Goal: Task Accomplishment & Management: Use online tool/utility

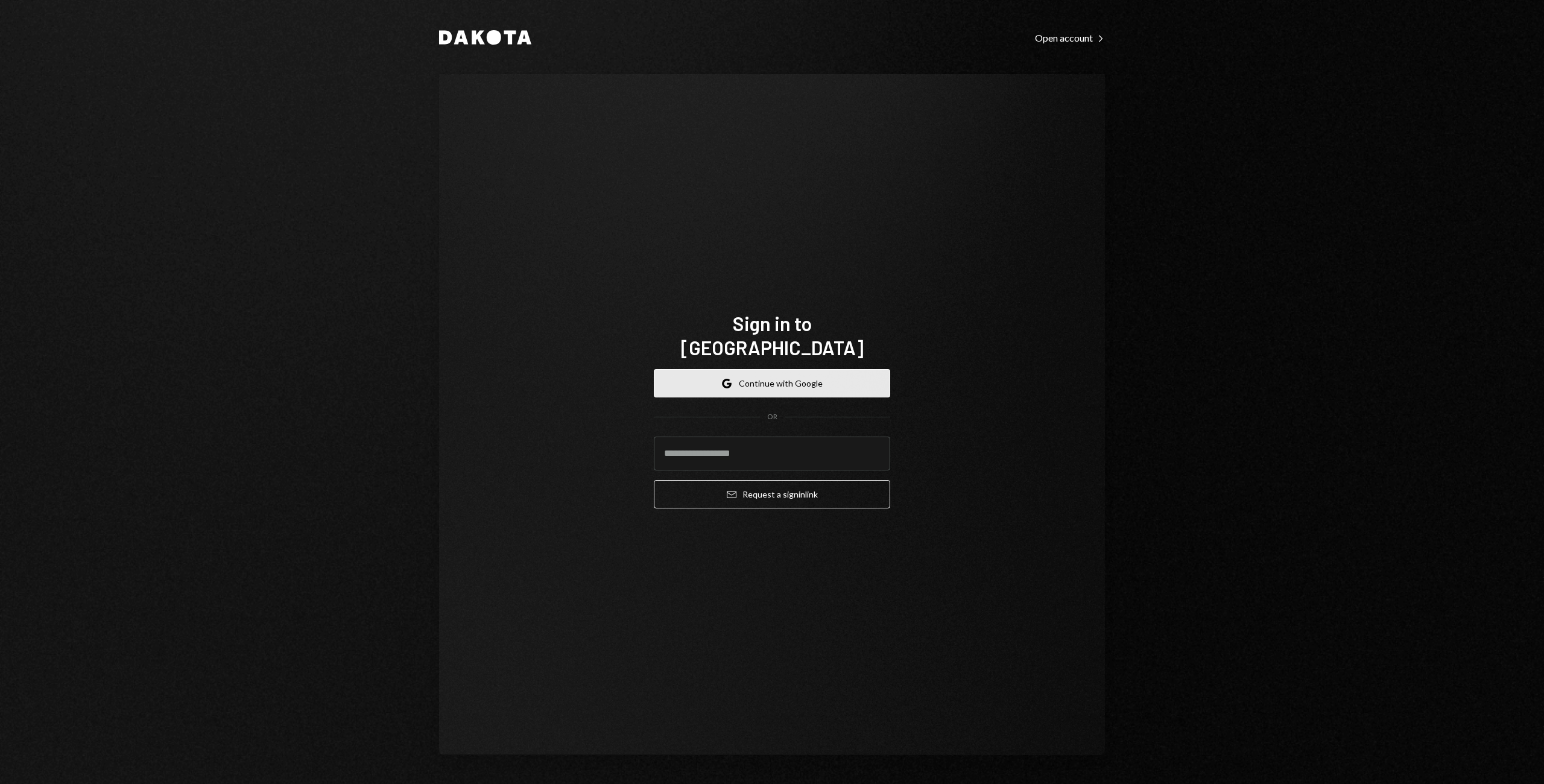
click at [790, 370] on button "Google Continue with Google" at bounding box center [772, 383] width 237 height 28
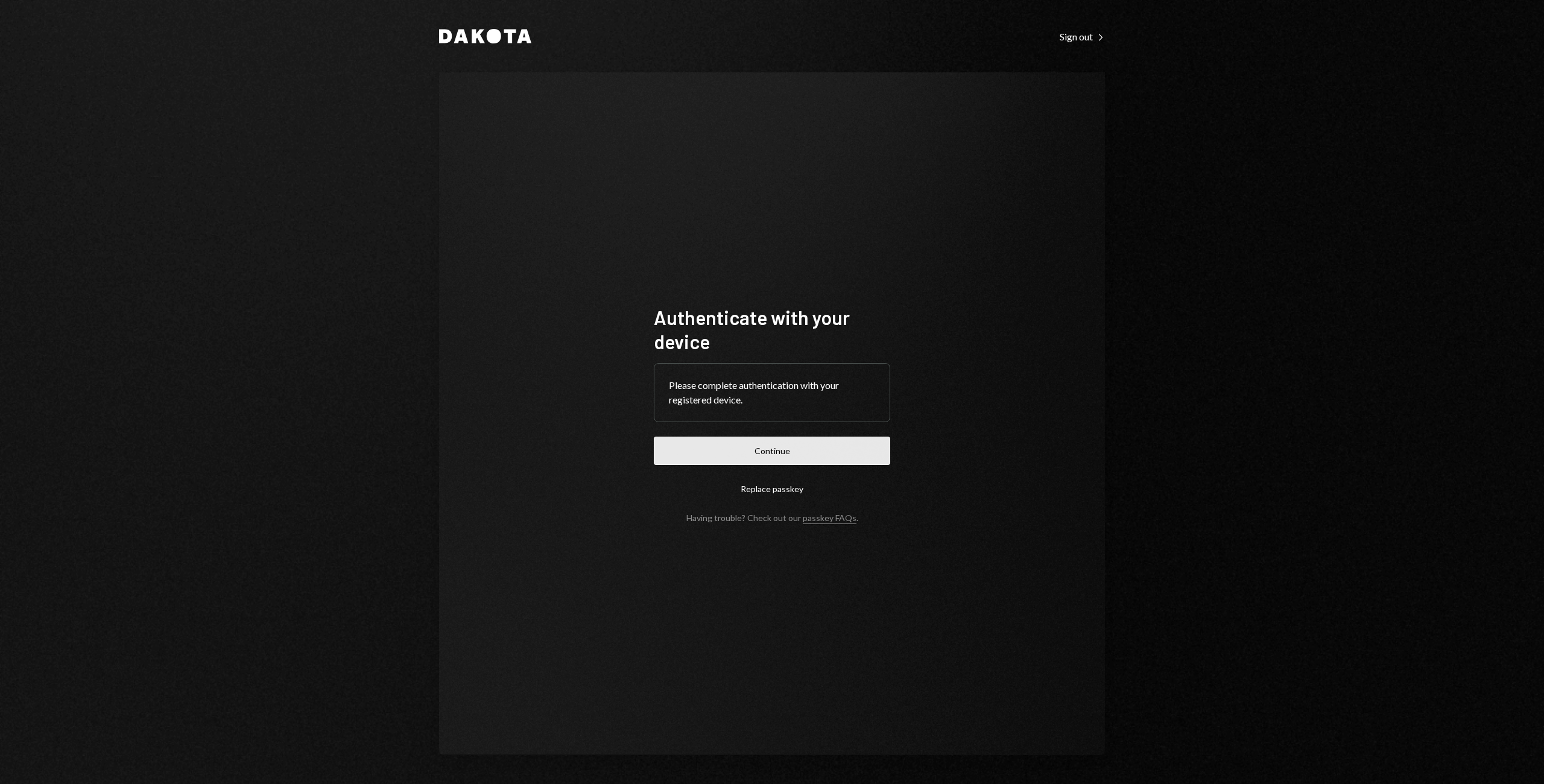
click at [744, 453] on button "Continue" at bounding box center [772, 450] width 237 height 28
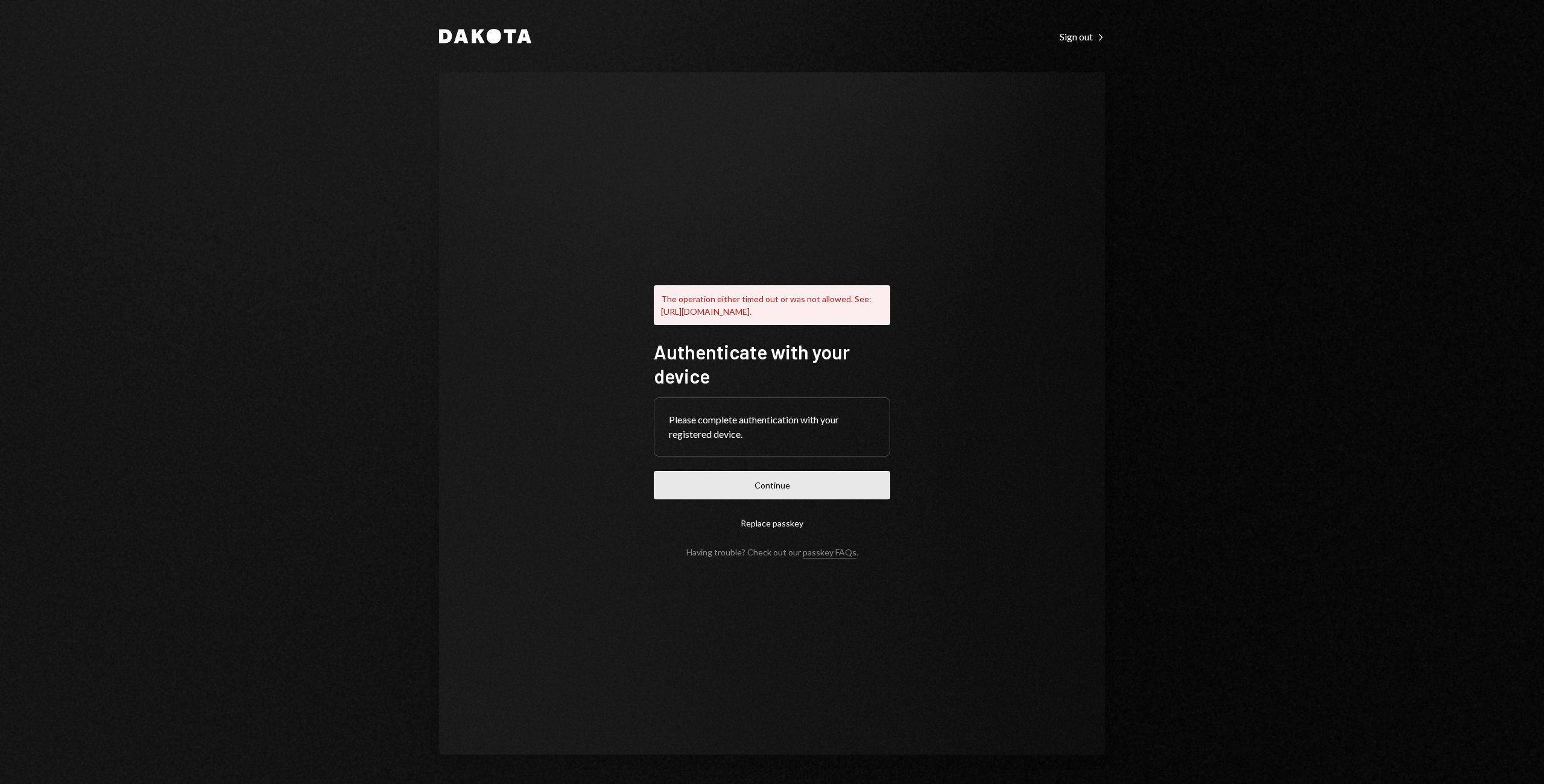
click at [790, 499] on button "Continue" at bounding box center [772, 485] width 237 height 28
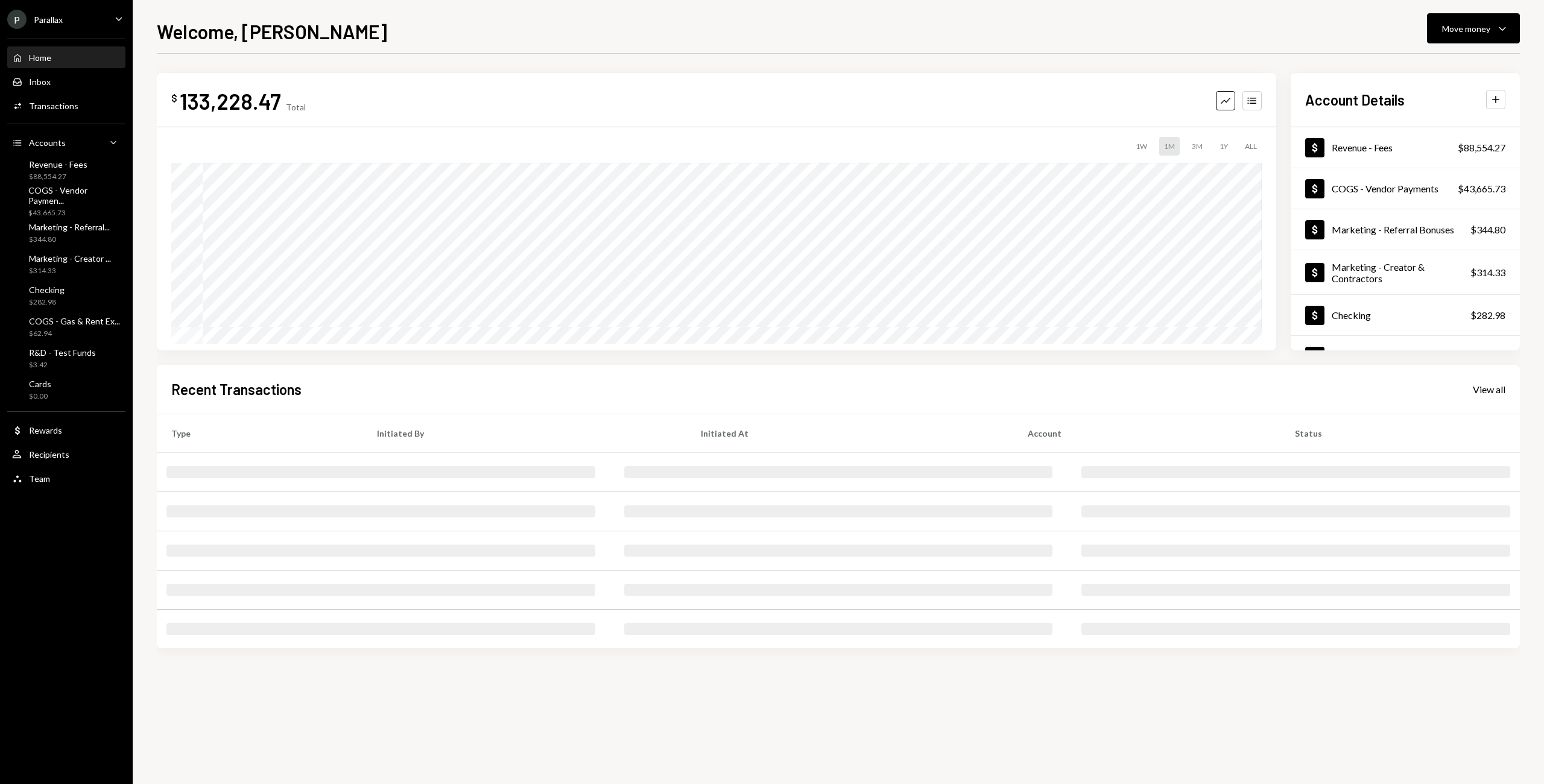
click at [1067, 76] on div "$ 133,228.47 Total Graph Accounts 1W 1M 3M 1Y ALL" at bounding box center [717, 211] width 1119 height 277
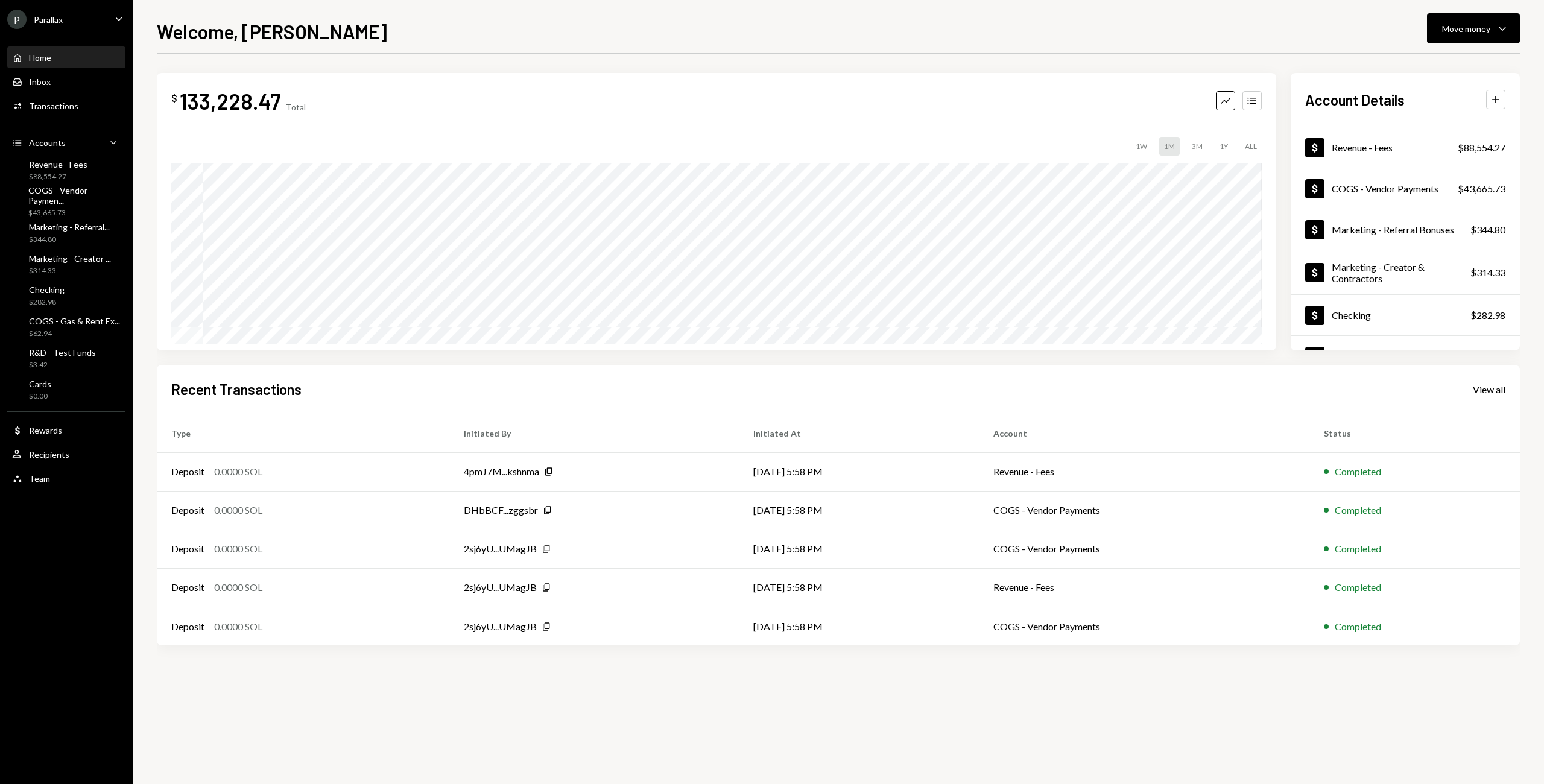
click at [1067, 76] on div "$ 133,228.47 Total Graph Accounts 1W 1M 3M 1Y ALL" at bounding box center [717, 211] width 1119 height 277
click at [1067, 76] on div "$ 133,228.47 Total Graph Accounts 1W 1M 3M 1Y ALL" at bounding box center [717, 211] width 1119 height 277
click at [927, 96] on div "$ 133,228.47 Total Graph Accounts" at bounding box center [716, 101] width 1091 height 27
click at [927, 94] on div "$ 133,228.47 Total Graph Accounts" at bounding box center [716, 101] width 1091 height 27
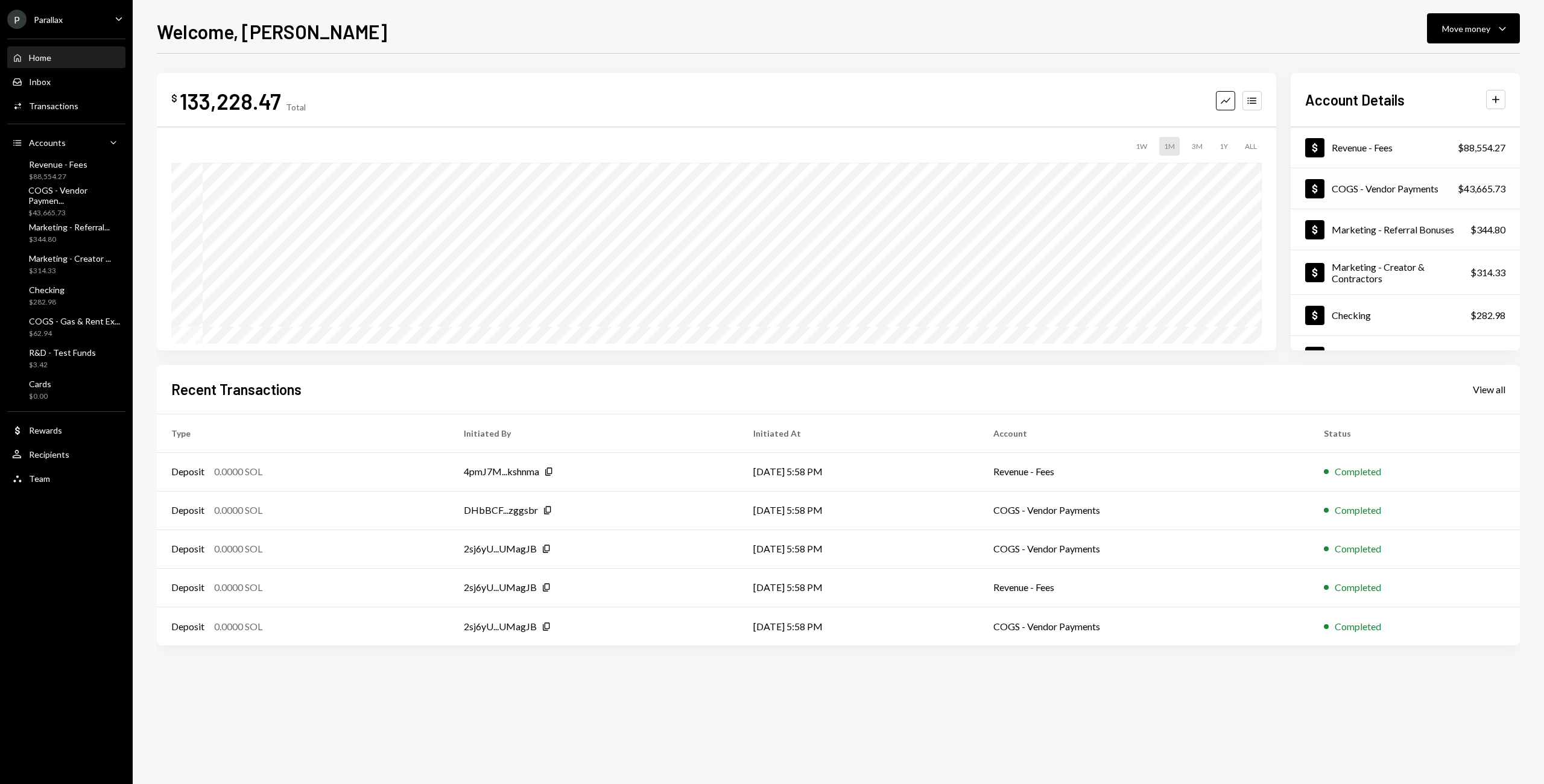
click at [1403, 184] on div "Dollar COGS - Vendor Payments $43,665.73" at bounding box center [1406, 189] width 229 height 39
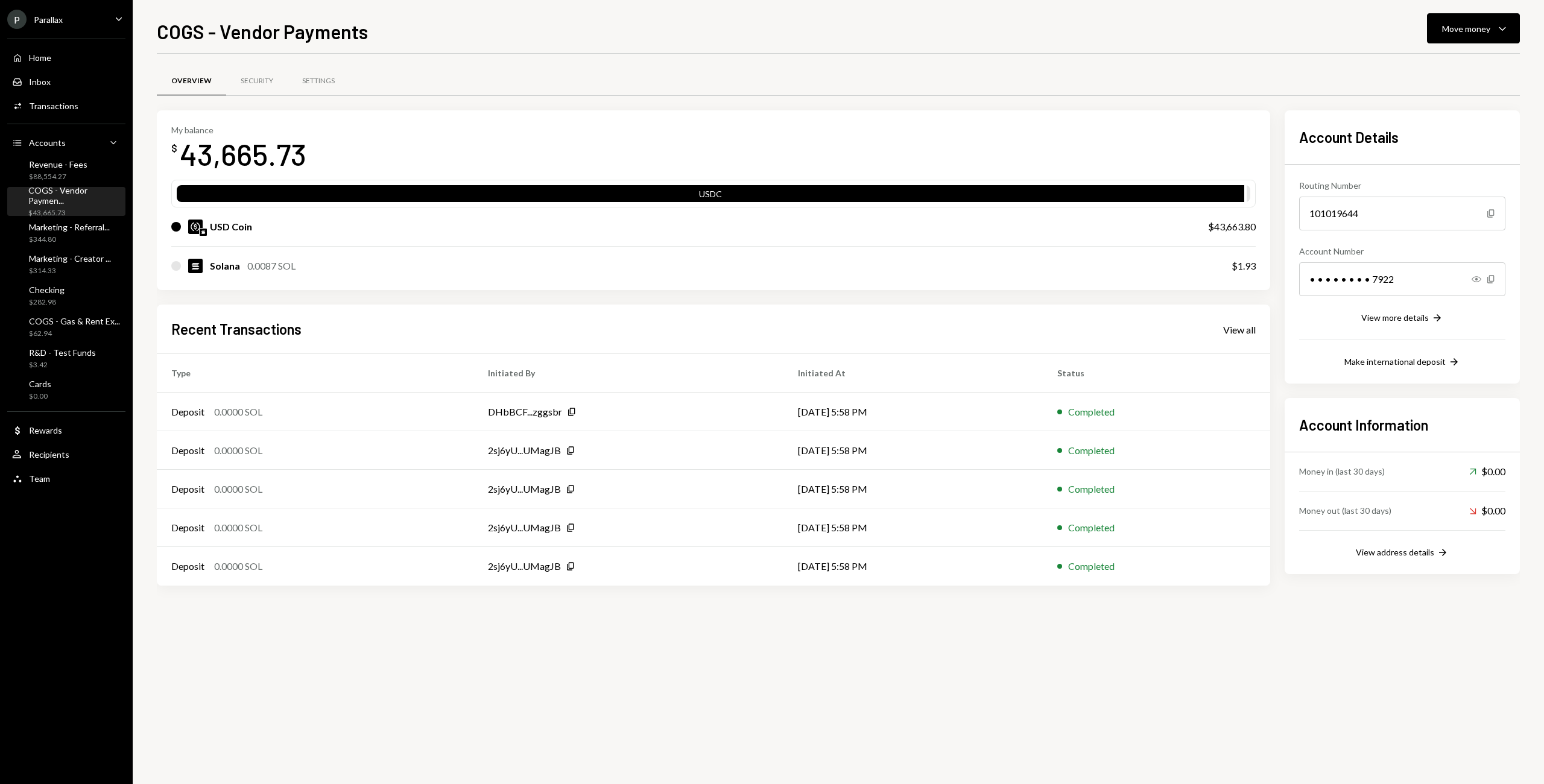
click at [1140, 141] on div "My balance $ 43,665.73" at bounding box center [713, 149] width 1085 height 48
click at [1140, 140] on div "My balance $ 43,665.73" at bounding box center [713, 149] width 1085 height 48
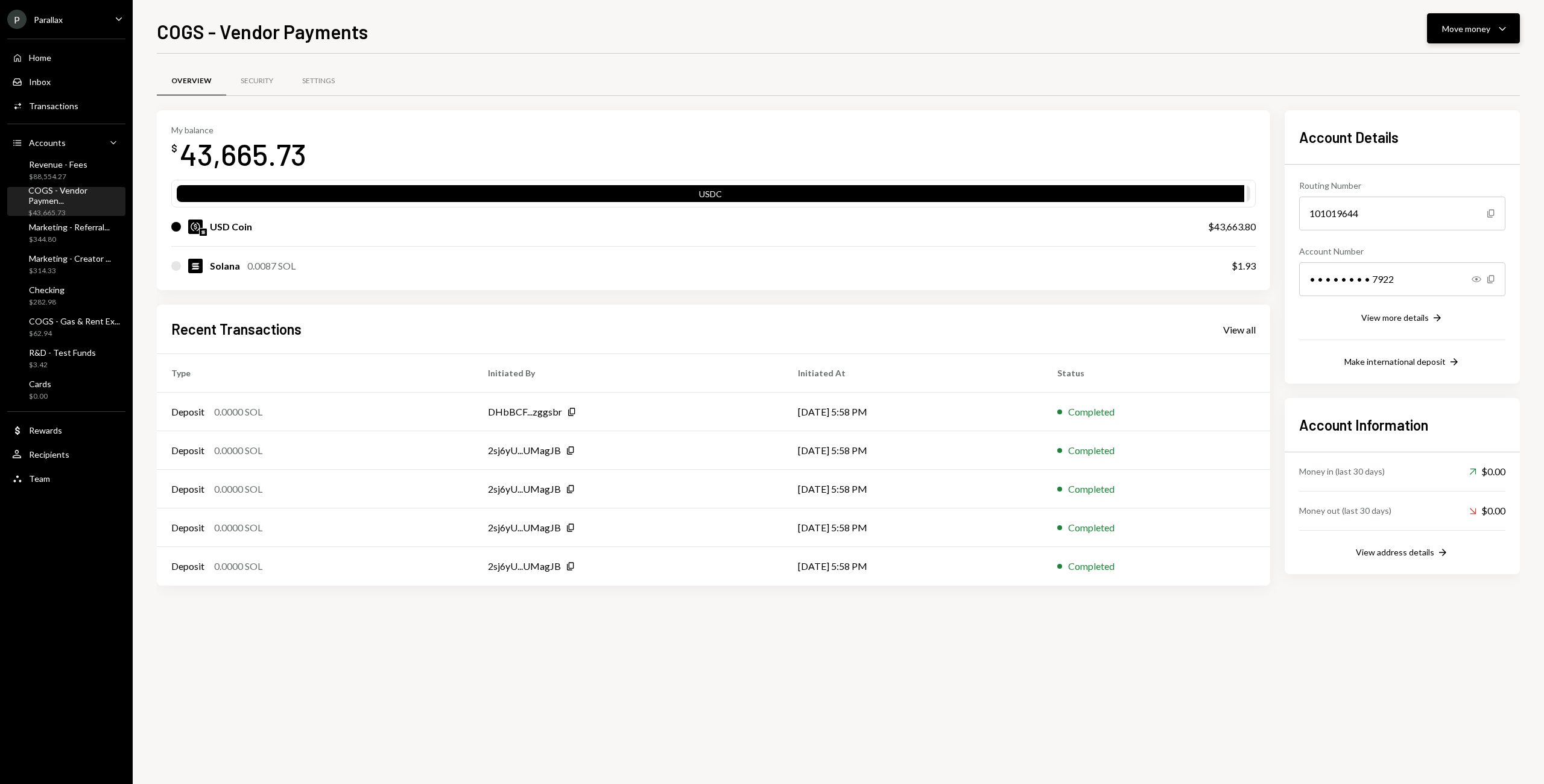
click at [1403, 27] on icon "button" at bounding box center [1503, 29] width 7 height 3
click at [1403, 59] on div "Send" at bounding box center [1464, 65] width 88 height 13
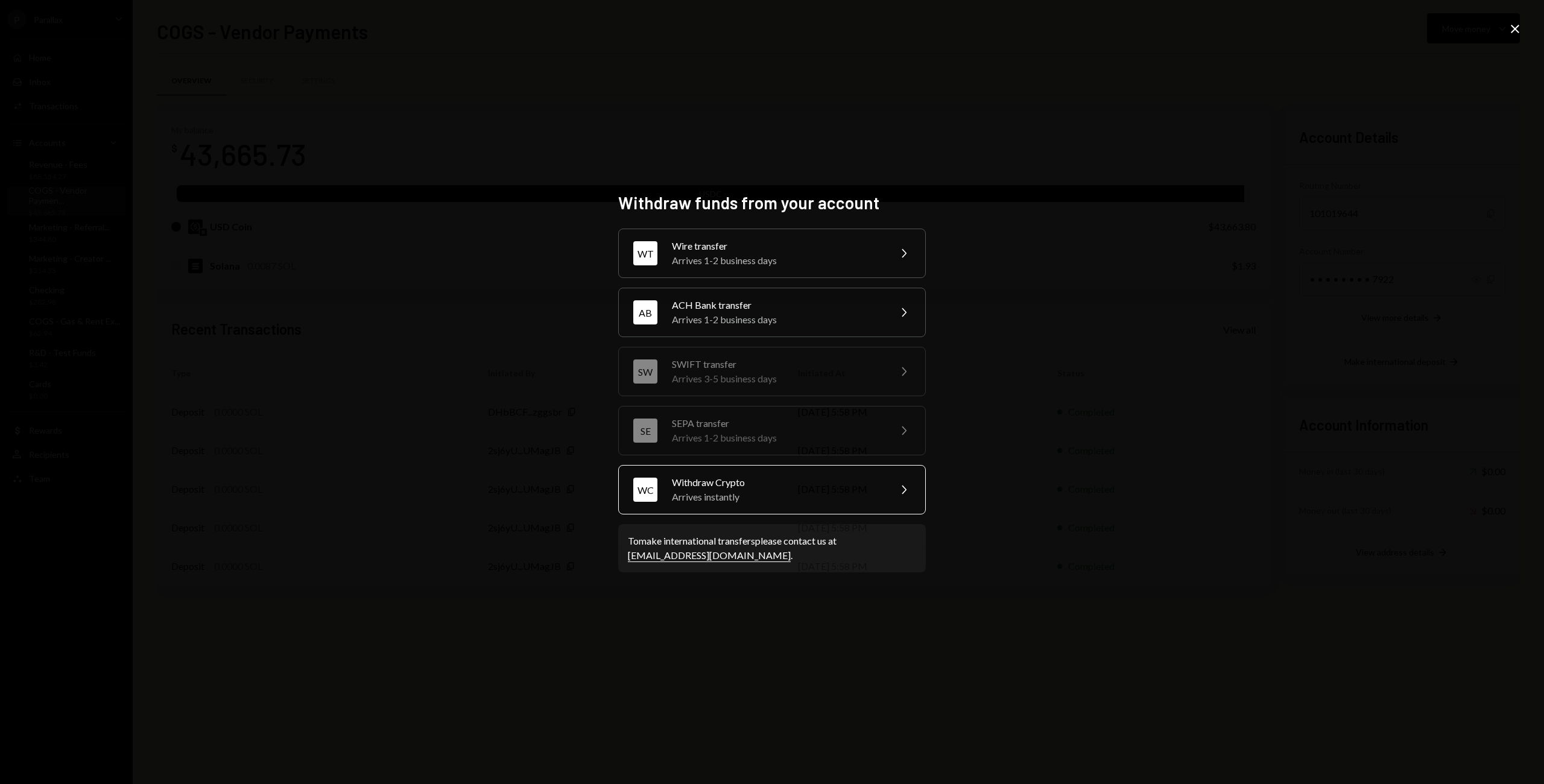
click at [755, 494] on div "Arrives instantly" at bounding box center [777, 497] width 210 height 15
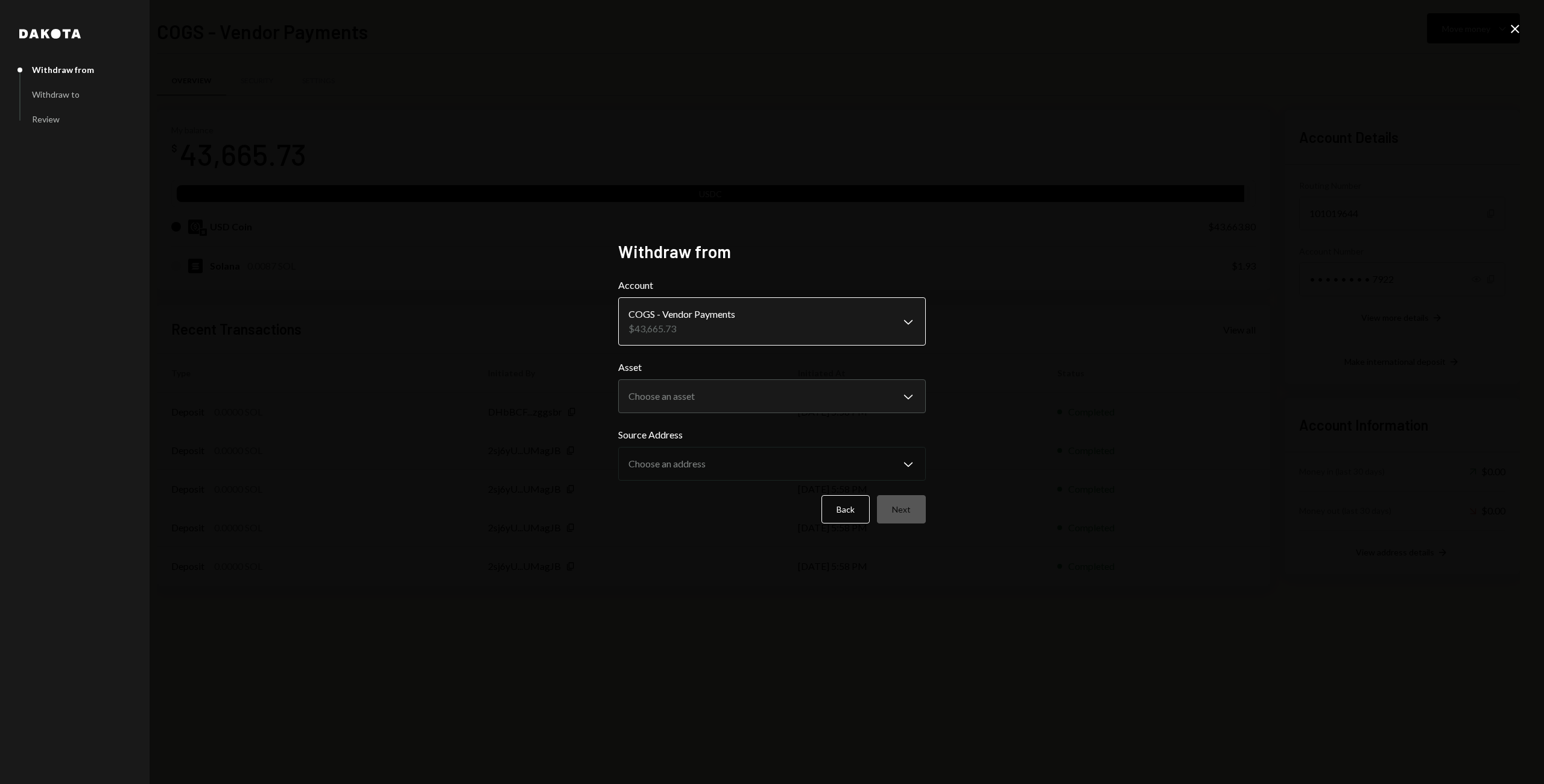
click at [899, 317] on body "P Parallax Caret Down Home Home Inbox Inbox Activities Transactions Accounts Ac…" at bounding box center [772, 392] width 1544 height 784
click at [762, 401] on body "P Parallax Caret Down Home Home Inbox Inbox Activities Transactions Accounts Ac…" at bounding box center [772, 392] width 1544 height 784
select select "****"
click at [907, 514] on button "Next" at bounding box center [901, 509] width 49 height 28
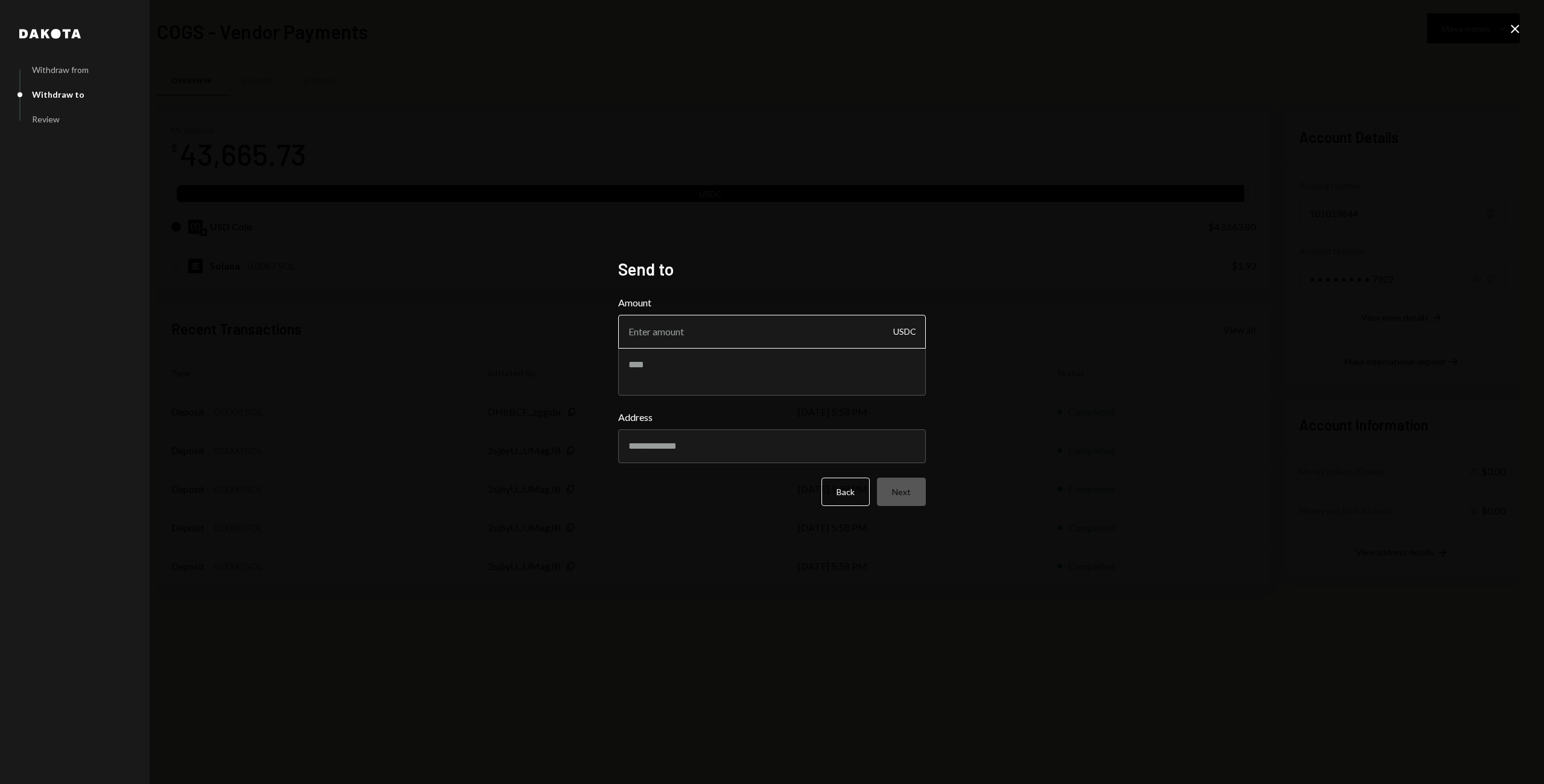
click at [741, 332] on input "Amount" at bounding box center [772, 332] width 308 height 34
type input "10"
click at [725, 368] on textarea at bounding box center [772, 372] width 308 height 48
type textarea "**********"
click at [668, 441] on input "Address" at bounding box center [772, 446] width 308 height 34
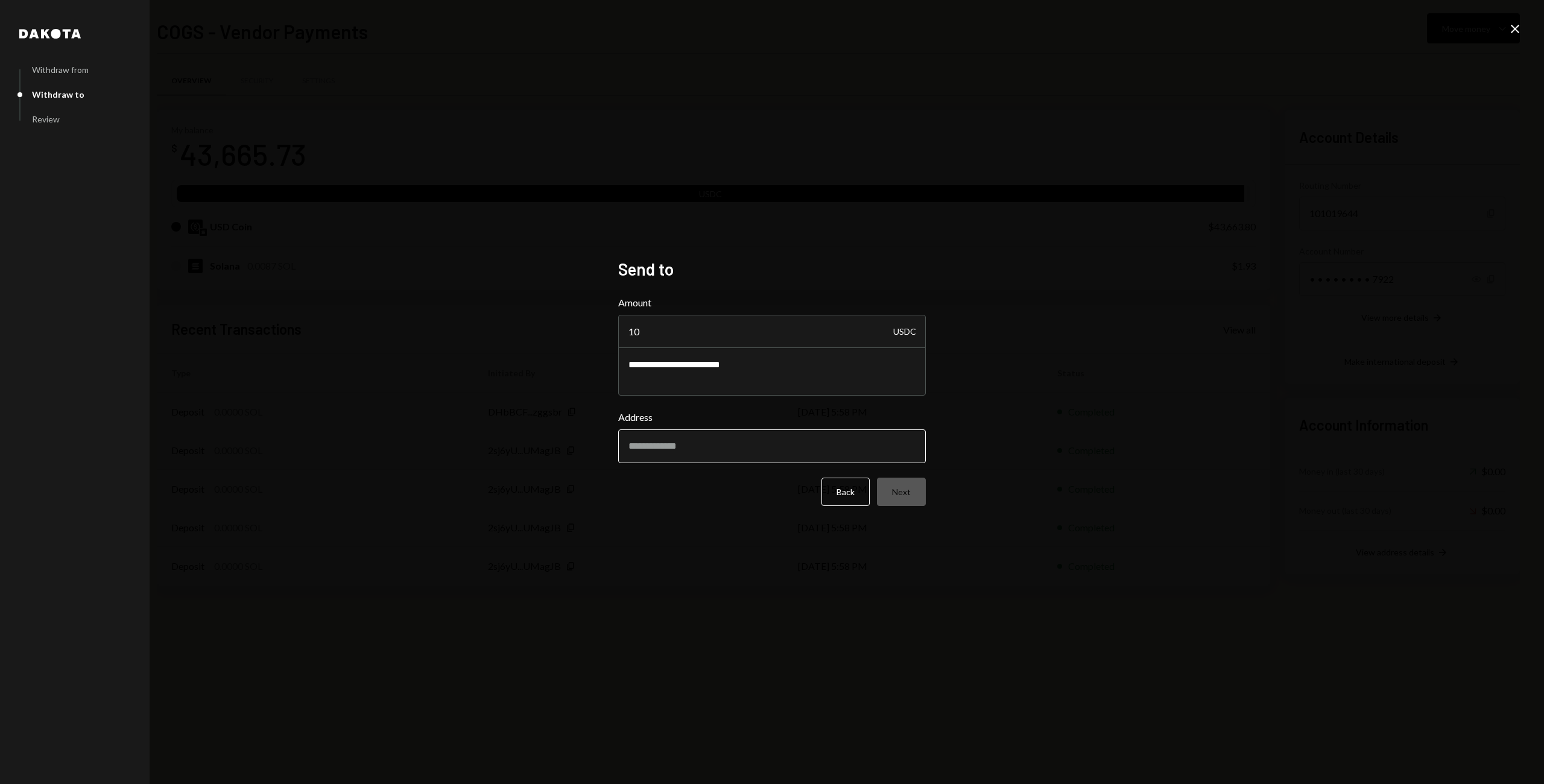
paste input "**********"
type input "**********"
click at [915, 497] on button "Next" at bounding box center [901, 500] width 49 height 28
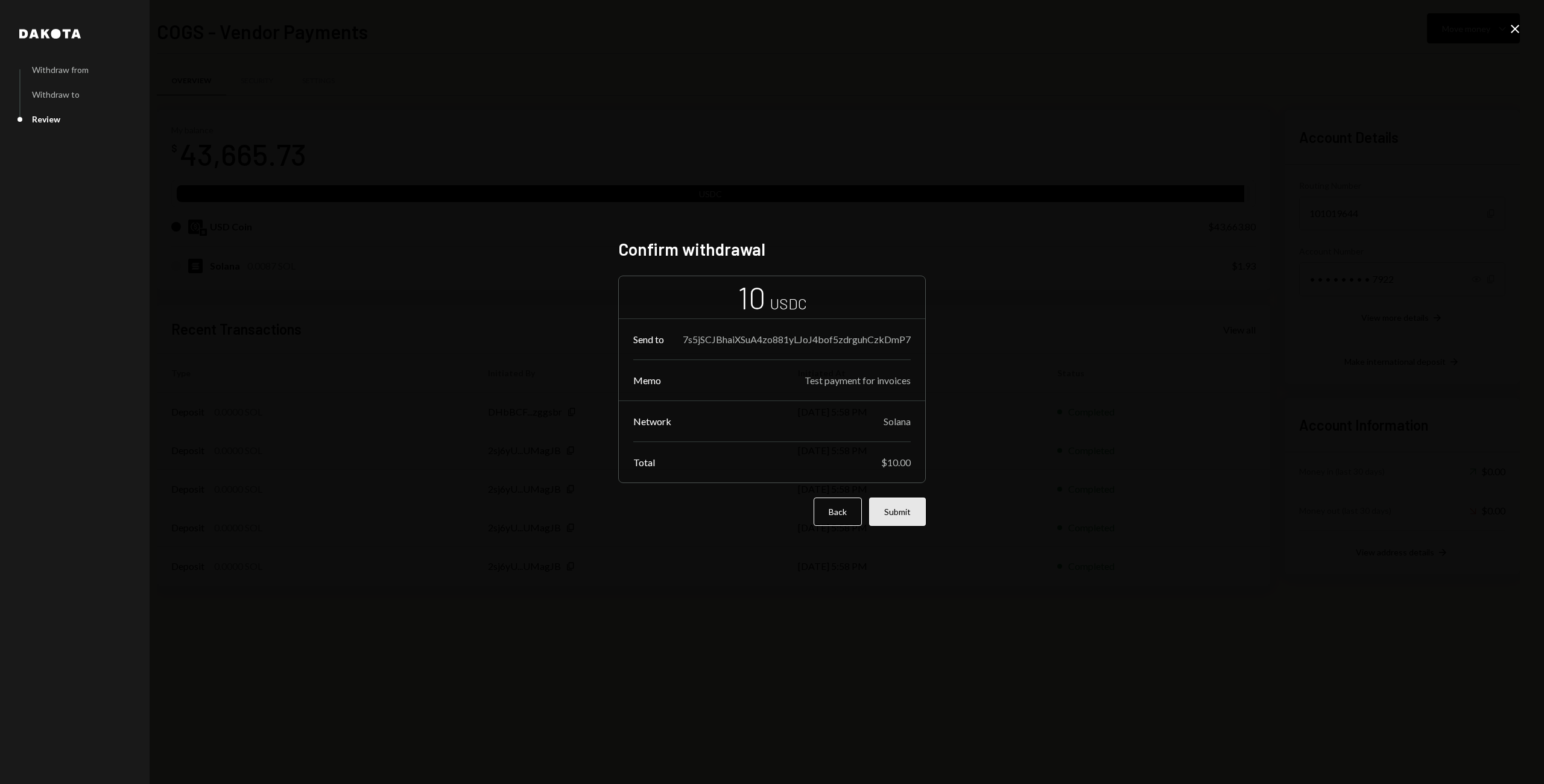
click at [909, 509] on button "Submit" at bounding box center [897, 511] width 57 height 28
